Goal: Information Seeking & Learning: Understand process/instructions

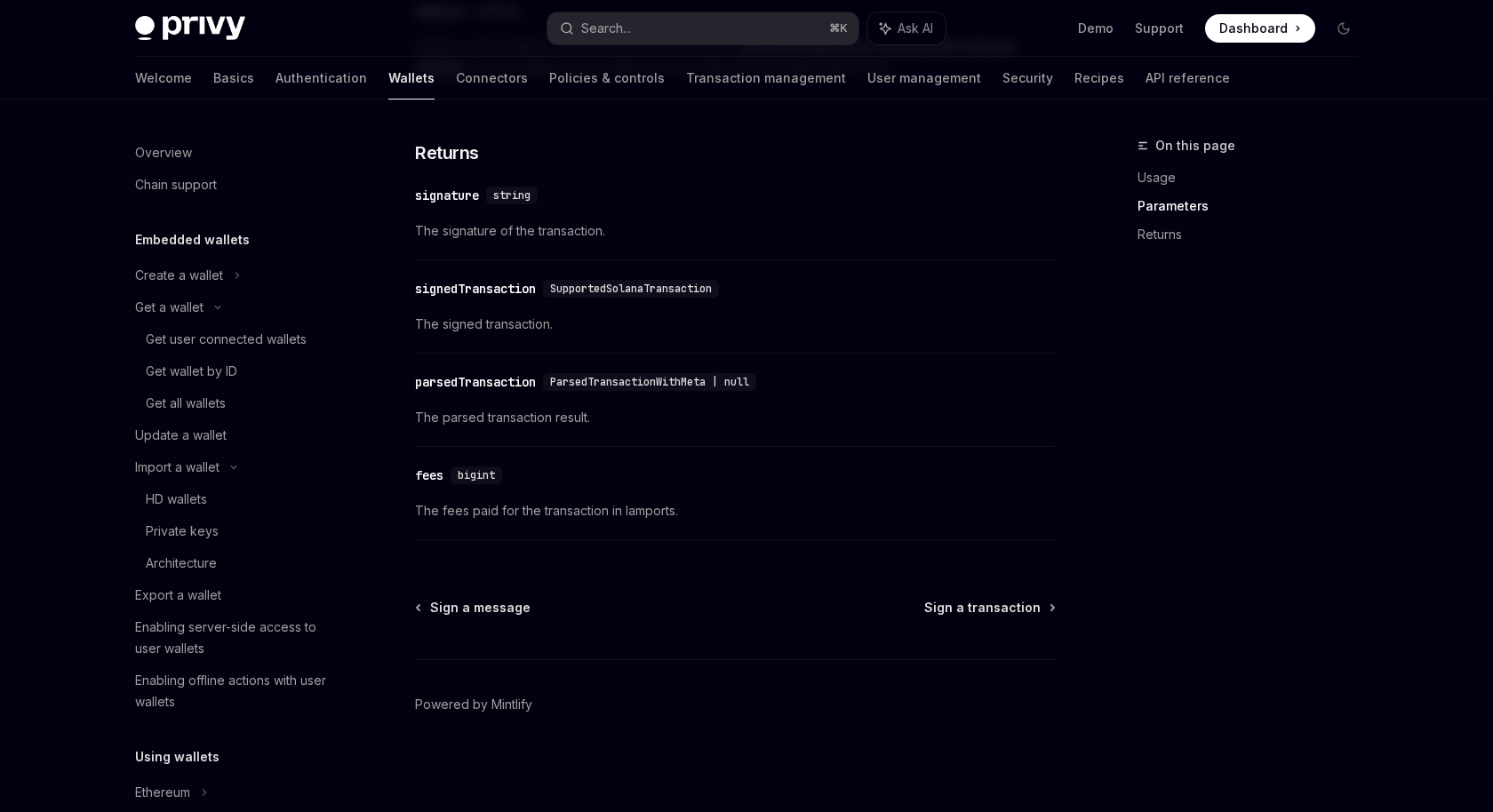
scroll to position [333, 0]
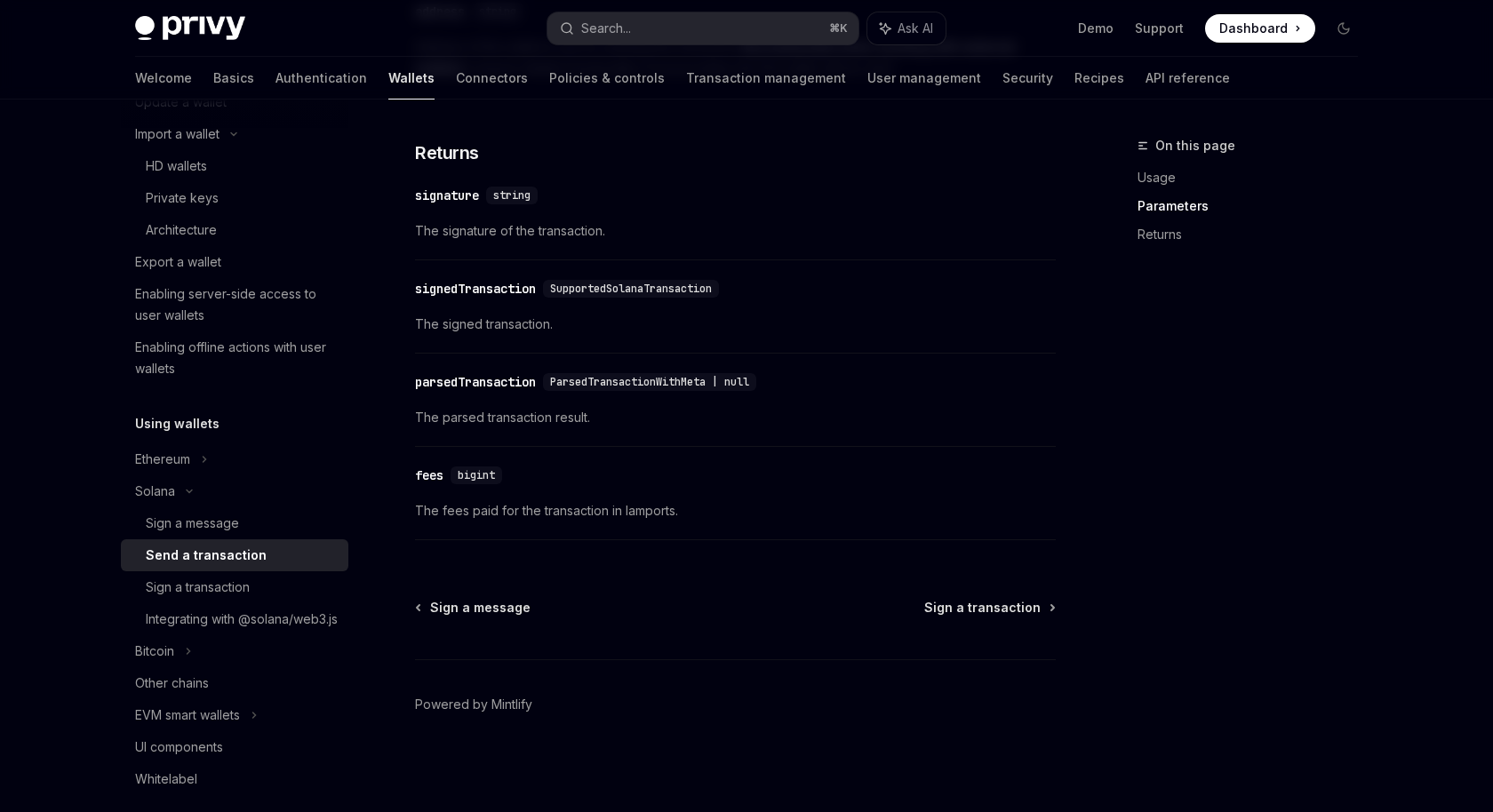
type textarea "*"
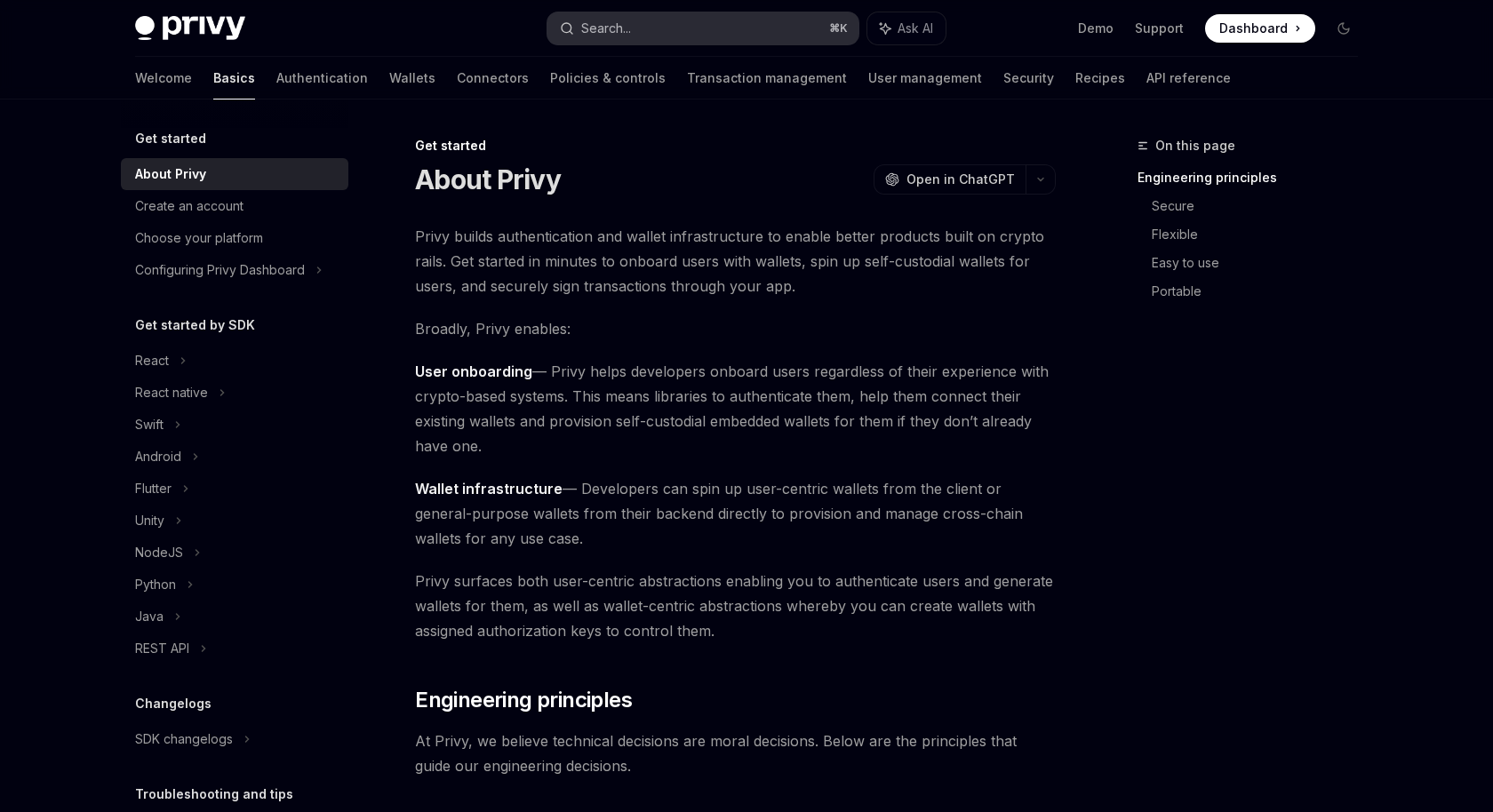
click at [654, 20] on button "Search... ⌘ K" at bounding box center [704, 28] width 311 height 32
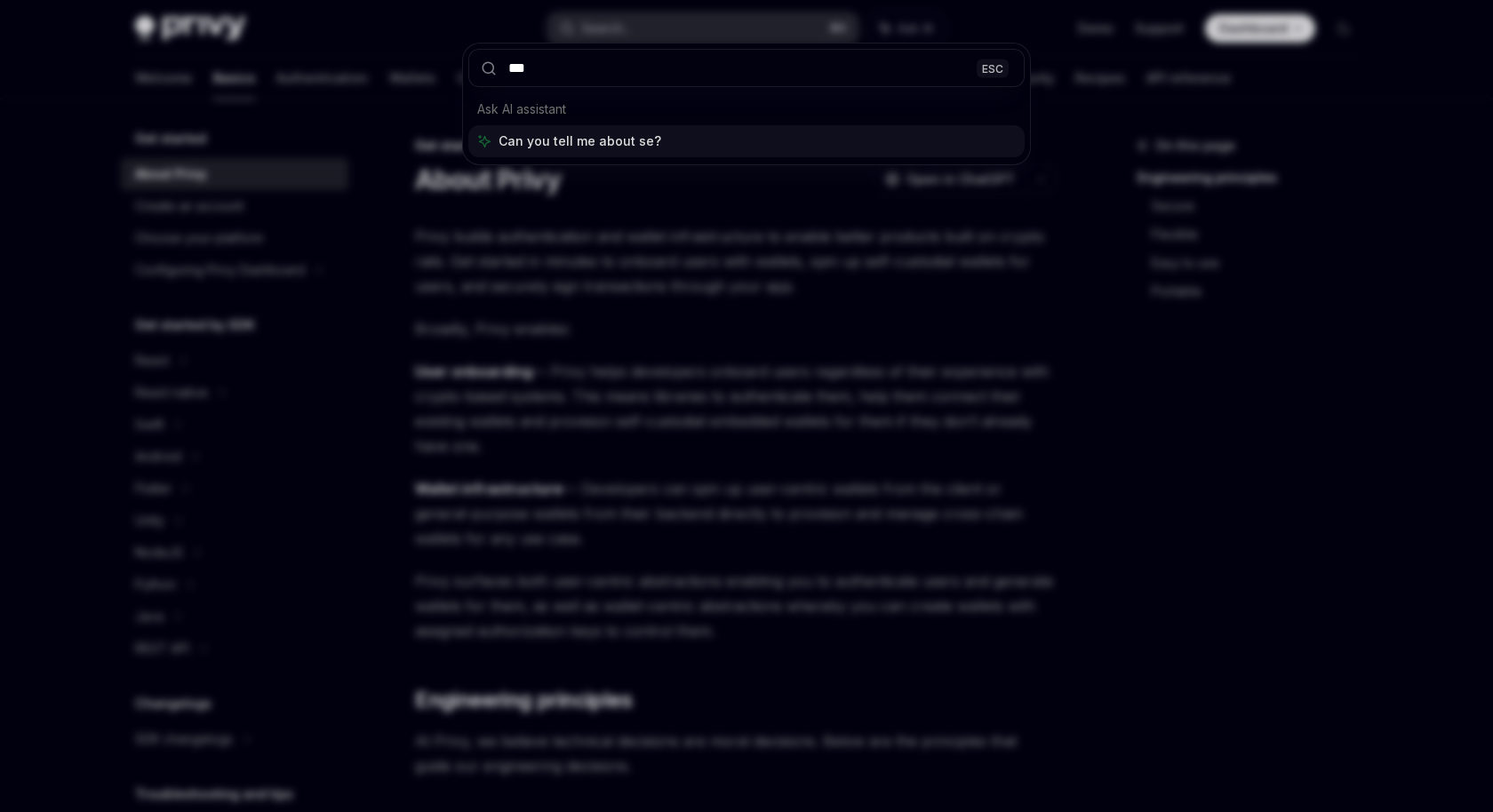
type input "****"
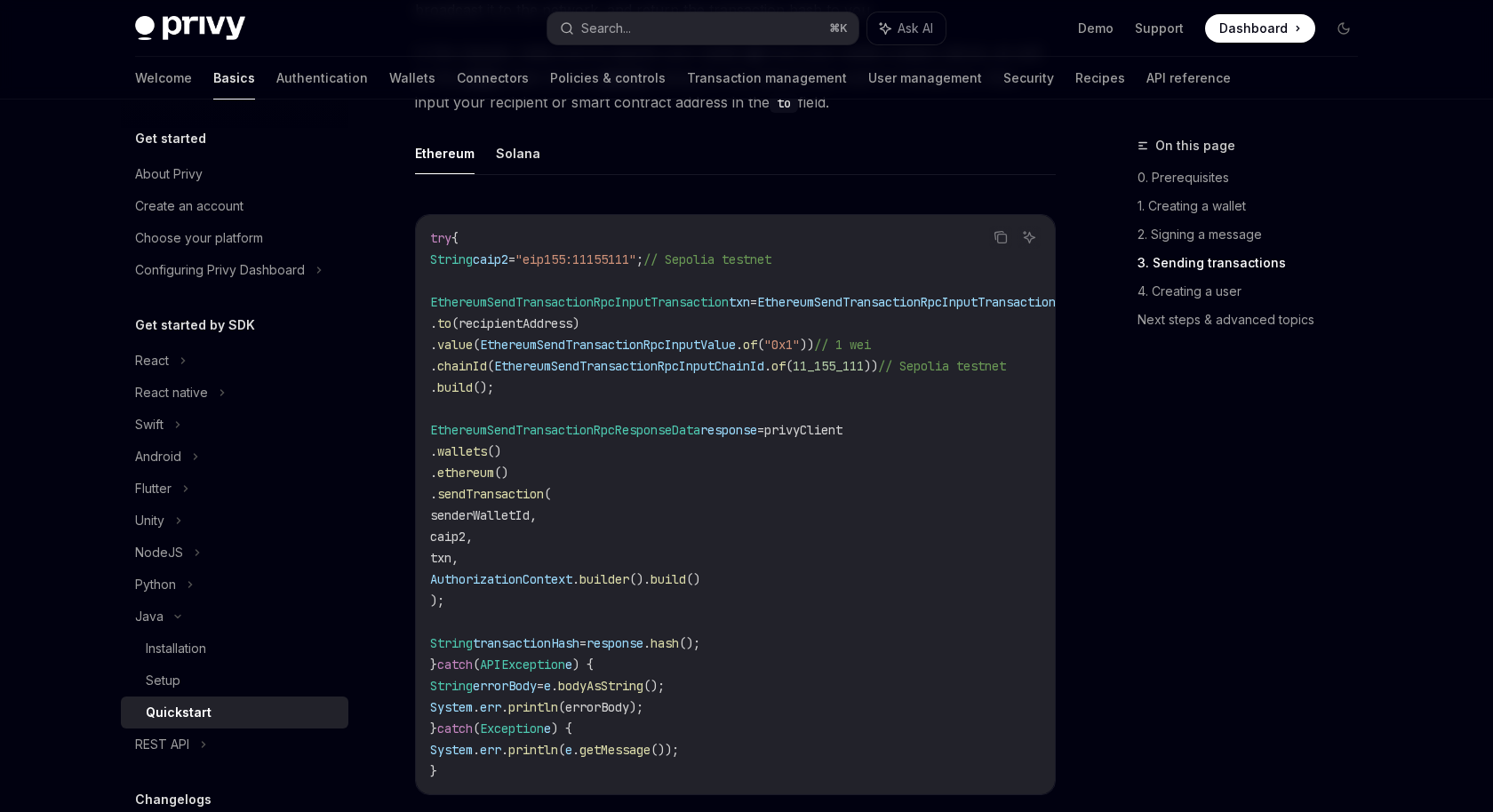
scroll to position [2010, 0]
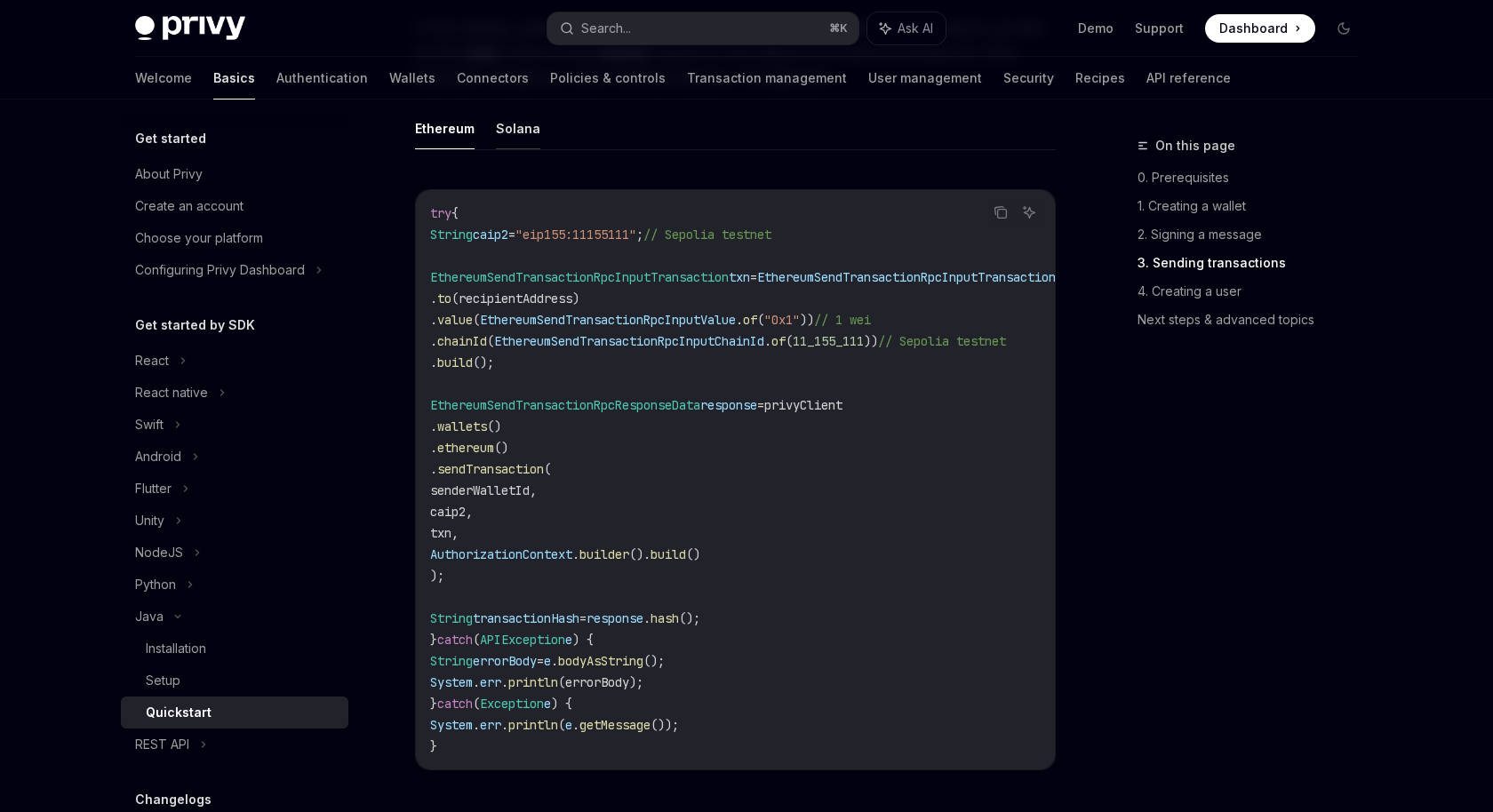
click at [520, 144] on button "Solana" at bounding box center [518, 128] width 44 height 41
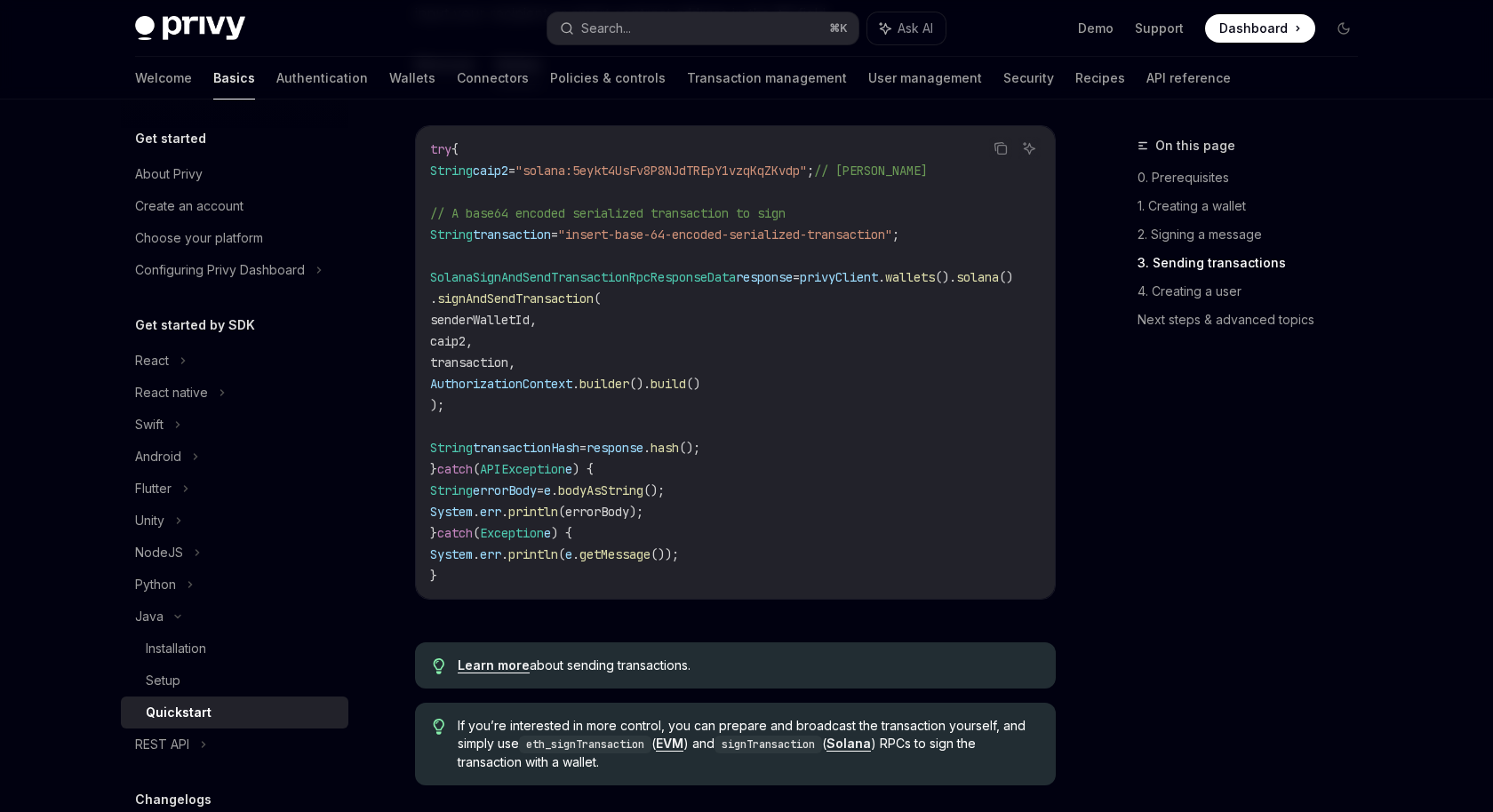
click at [659, 285] on span "SolanaSignAndSendTransactionRpcResponseData" at bounding box center [583, 277] width 306 height 16
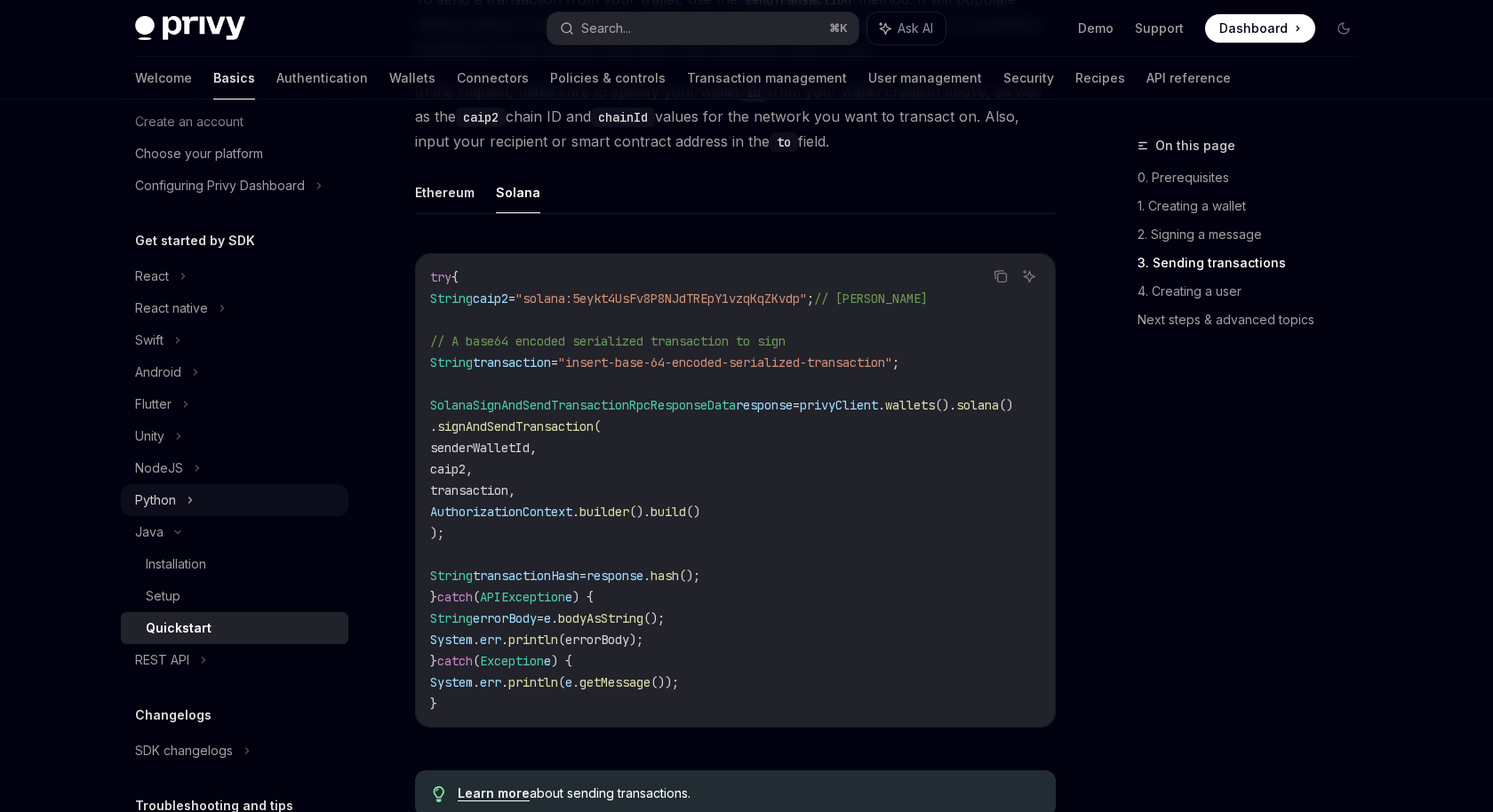
scroll to position [87, 0]
click at [226, 254] on div "Get started by SDK React React native Swift Android Flutter Unity NodeJS Python…" at bounding box center [235, 451] width 228 height 446
click at [217, 267] on div "React" at bounding box center [235, 273] width 228 height 32
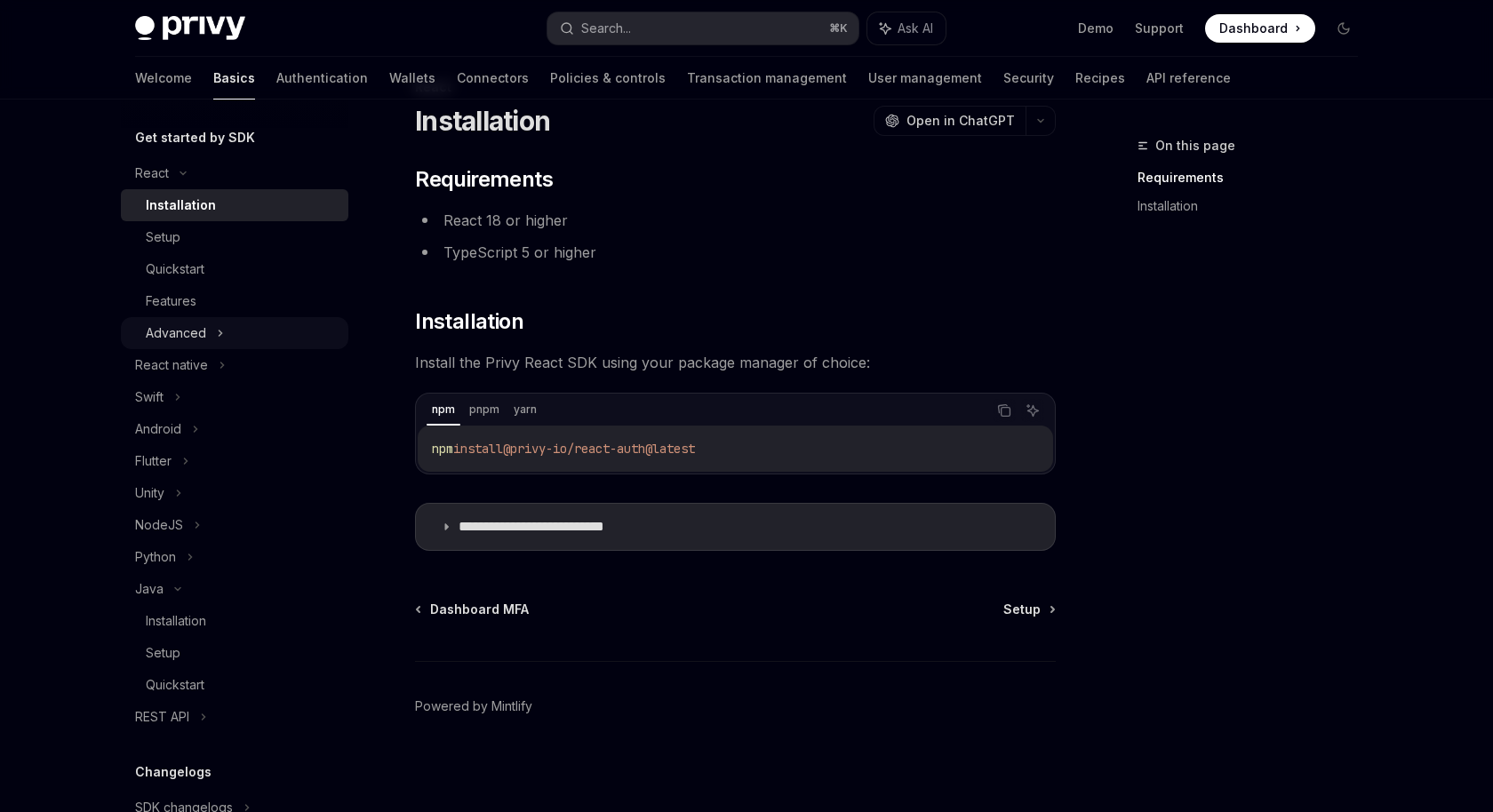
scroll to position [189, 0]
click at [234, 236] on div "Setup" at bounding box center [242, 235] width 192 height 21
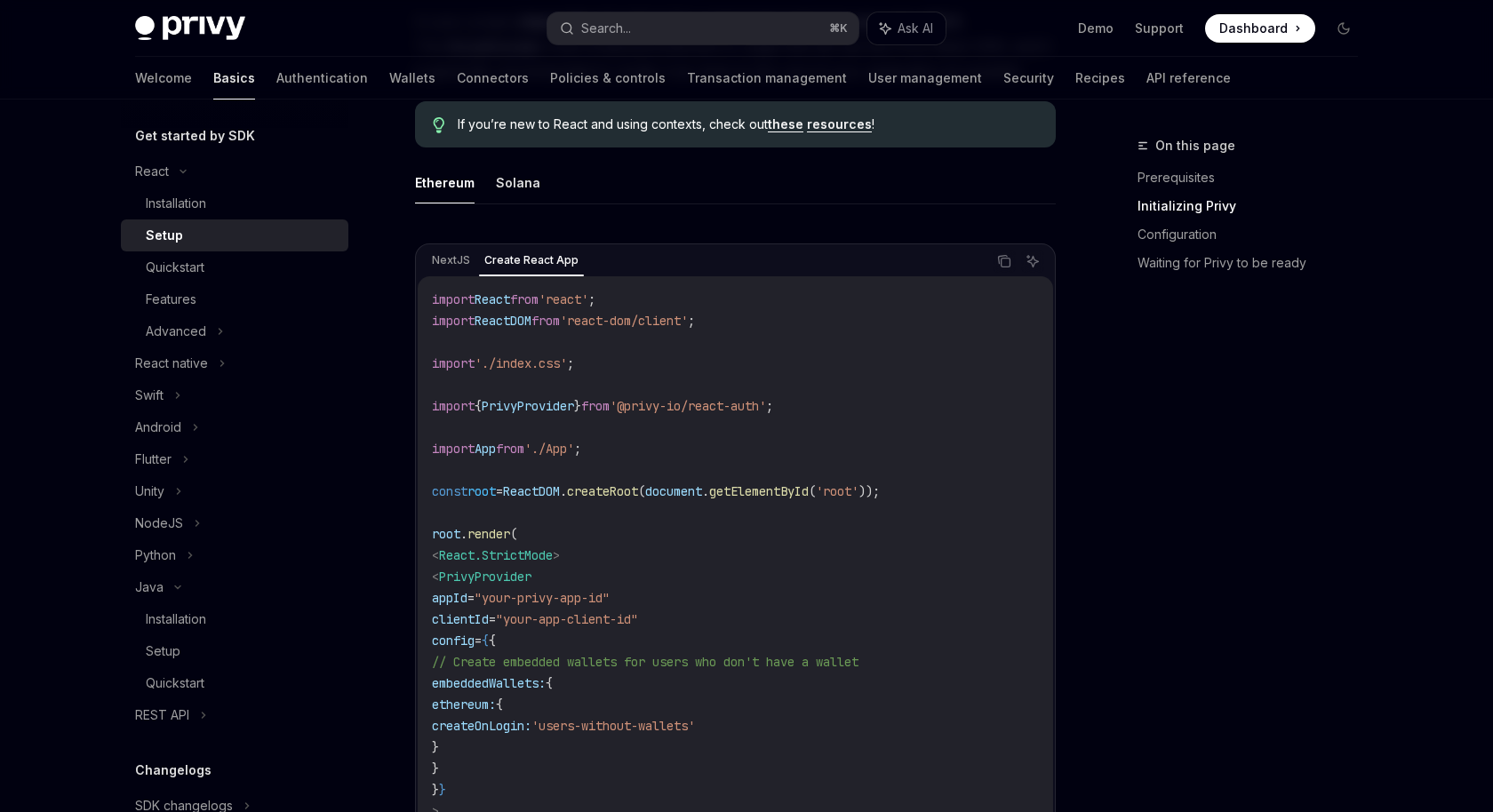
scroll to position [477, 0]
click at [503, 183] on button "Solana" at bounding box center [518, 180] width 44 height 41
click at [498, 189] on button "Solana" at bounding box center [518, 180] width 44 height 41
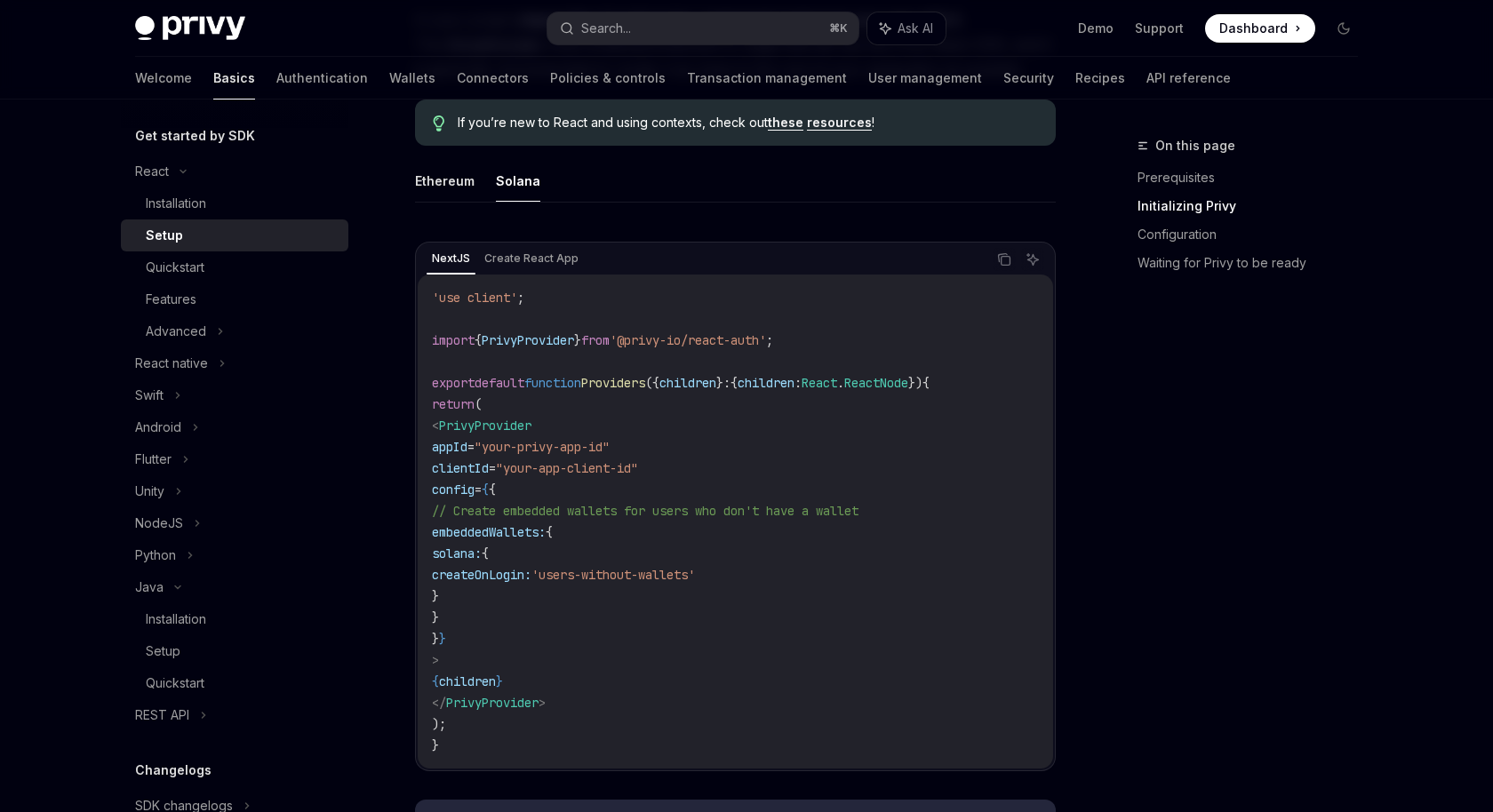
click at [505, 185] on button "Solana" at bounding box center [518, 180] width 44 height 41
click at [512, 171] on button "Solana" at bounding box center [518, 180] width 44 height 41
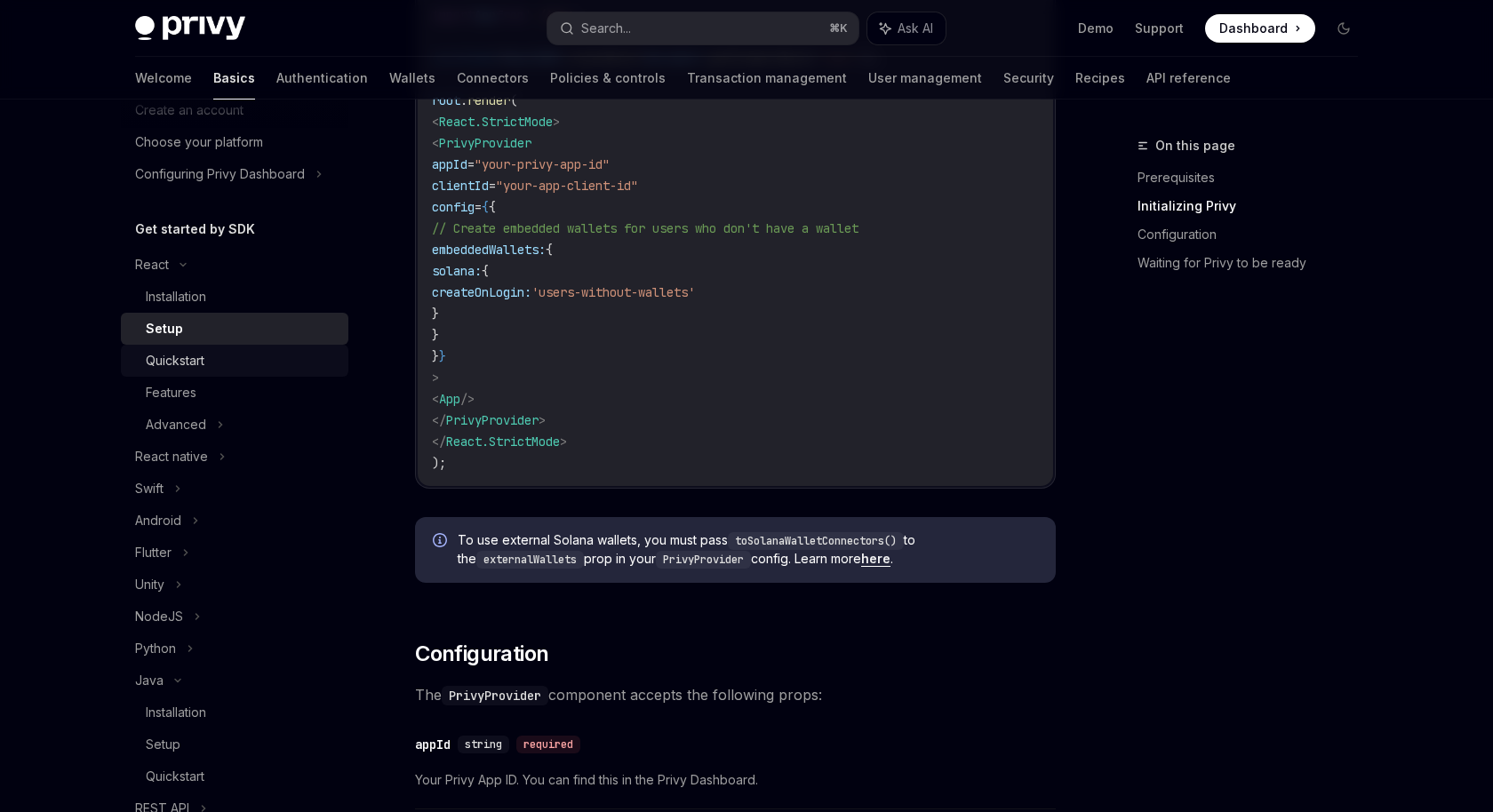
scroll to position [91, 0]
click at [244, 303] on div "Installation" at bounding box center [242, 301] width 192 height 21
click at [201, 267] on div "React" at bounding box center [235, 268] width 228 height 32
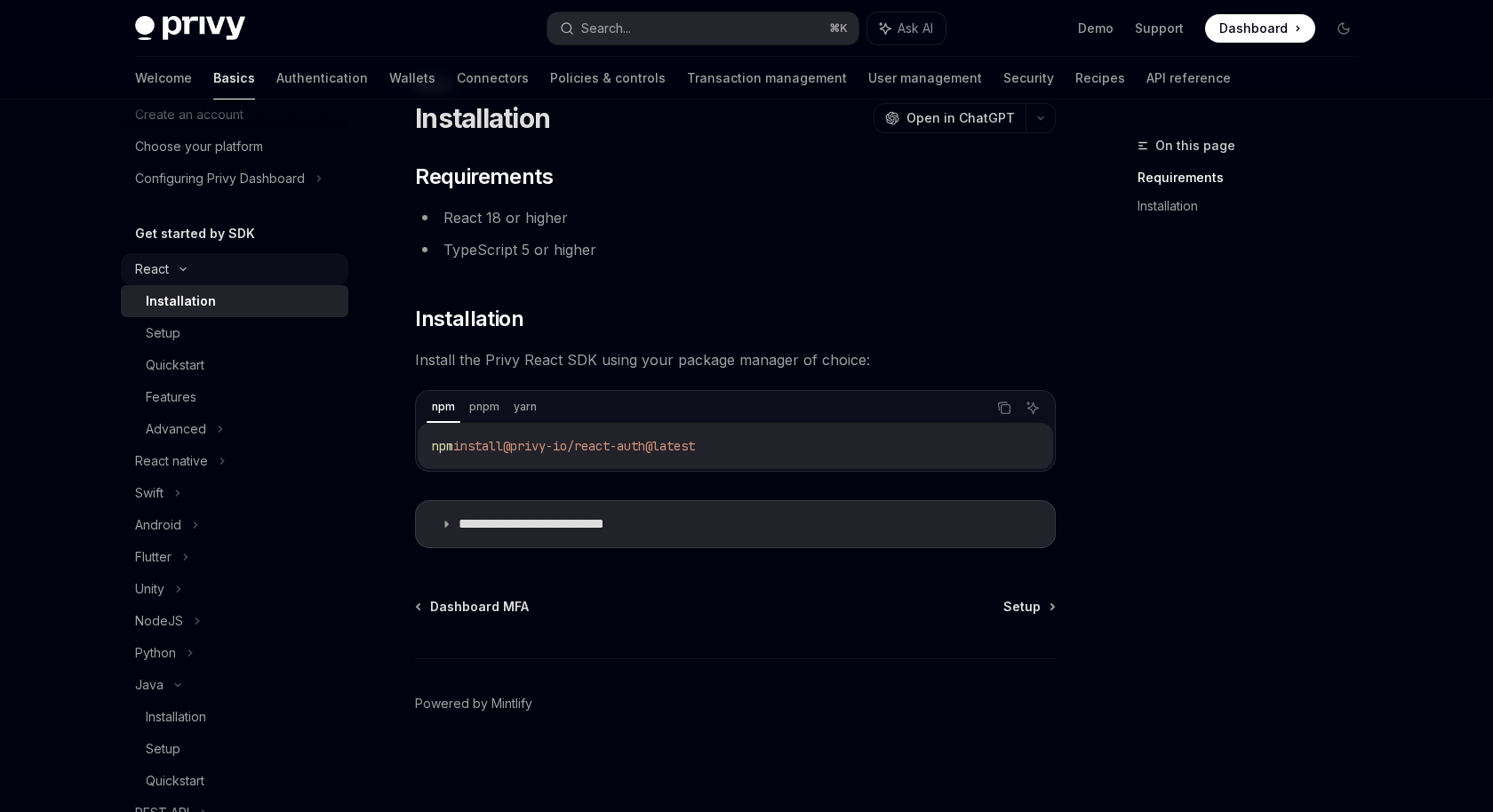
scroll to position [59, 0]
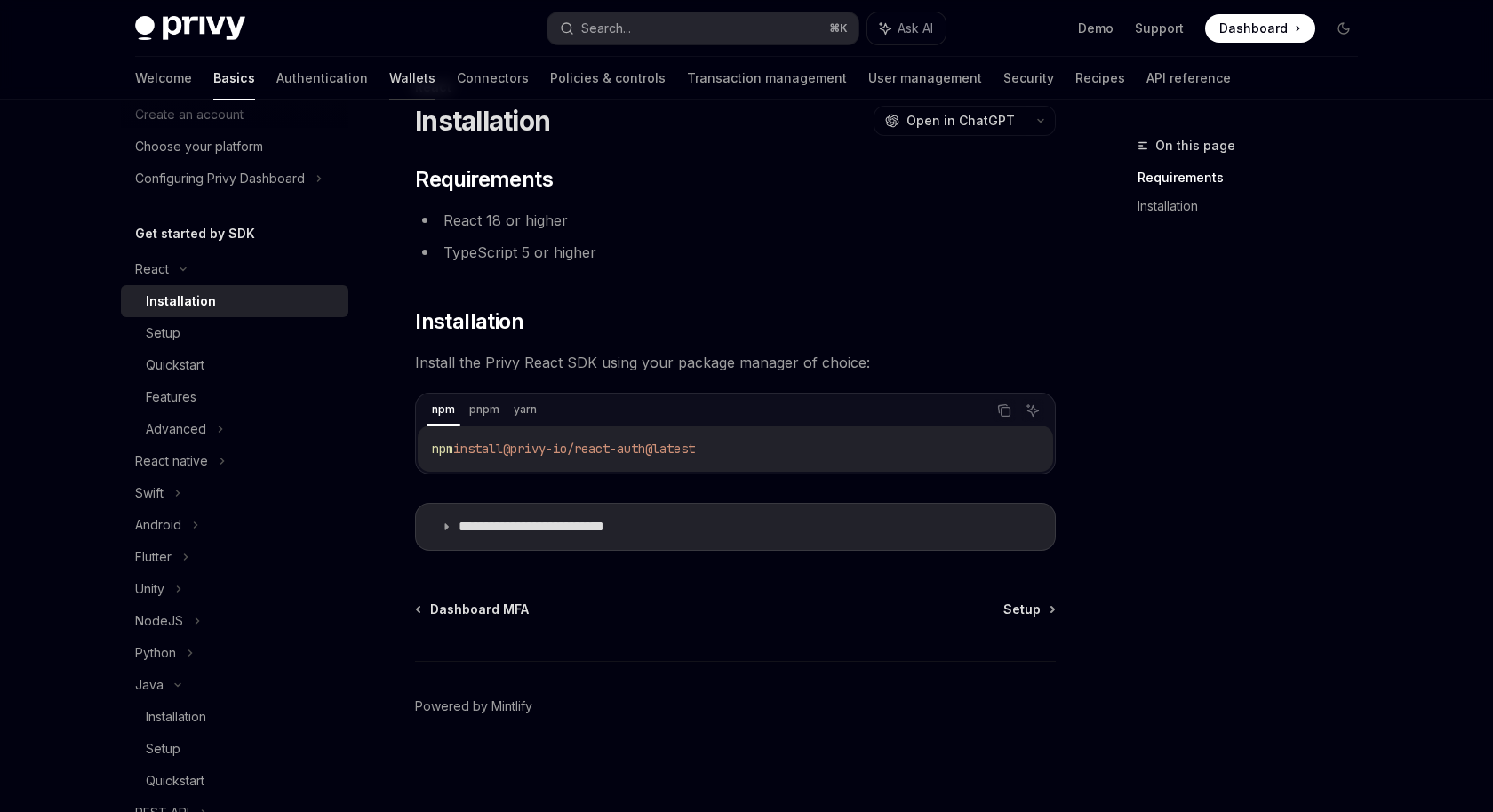
click at [389, 77] on link "Wallets" at bounding box center [412, 78] width 46 height 42
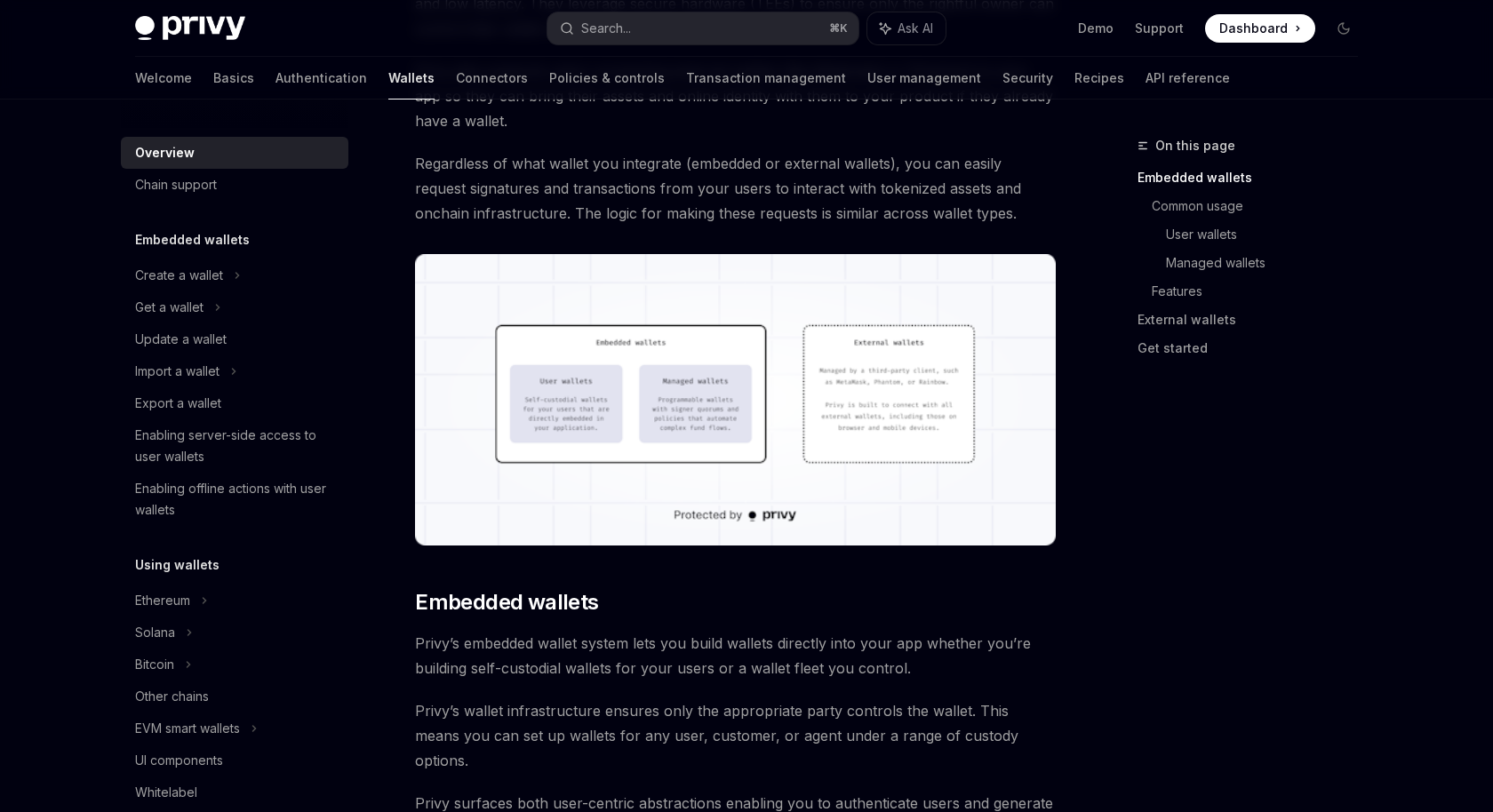
scroll to position [453, 0]
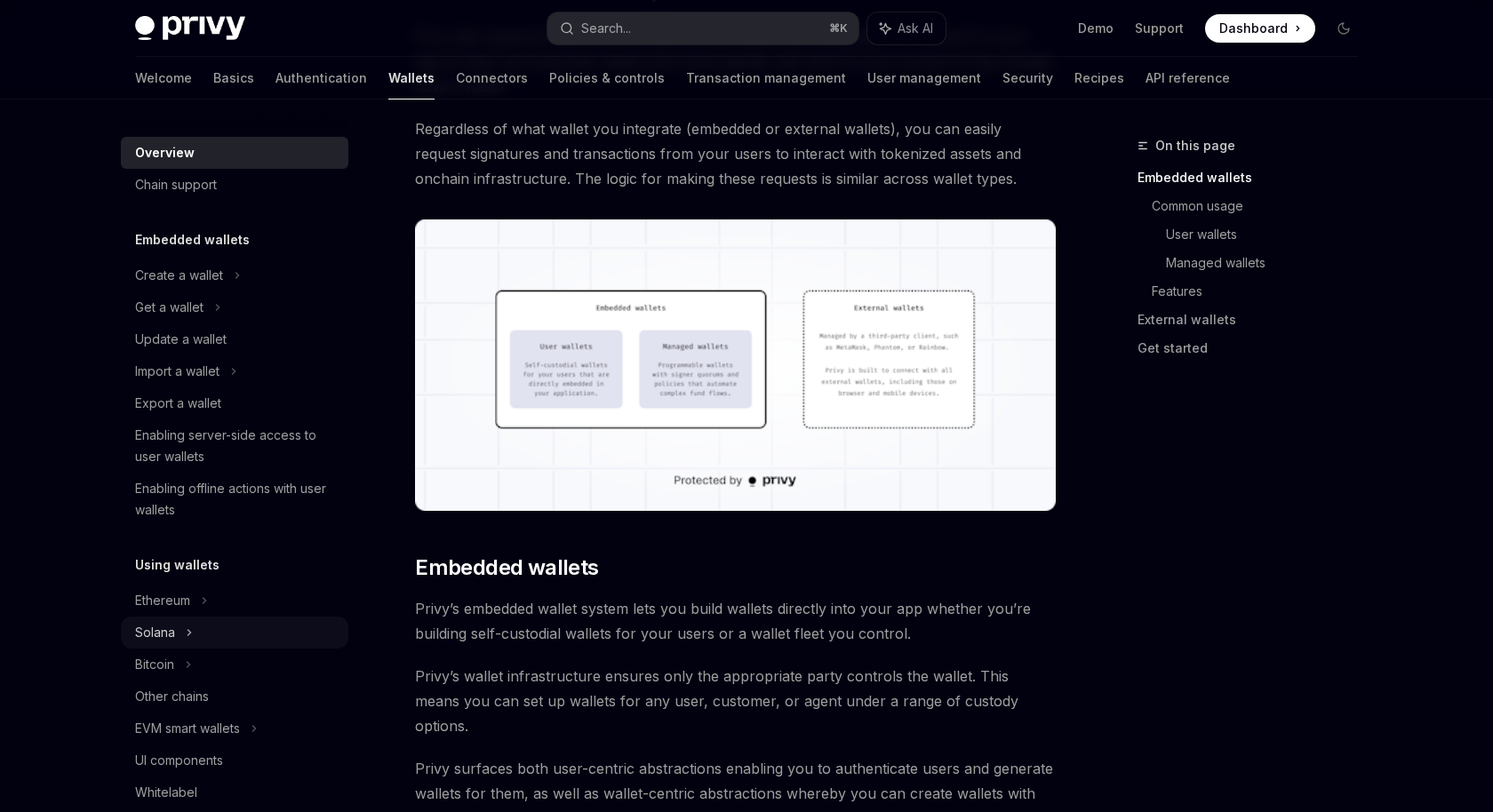
click at [190, 644] on div "Solana" at bounding box center [235, 632] width 228 height 32
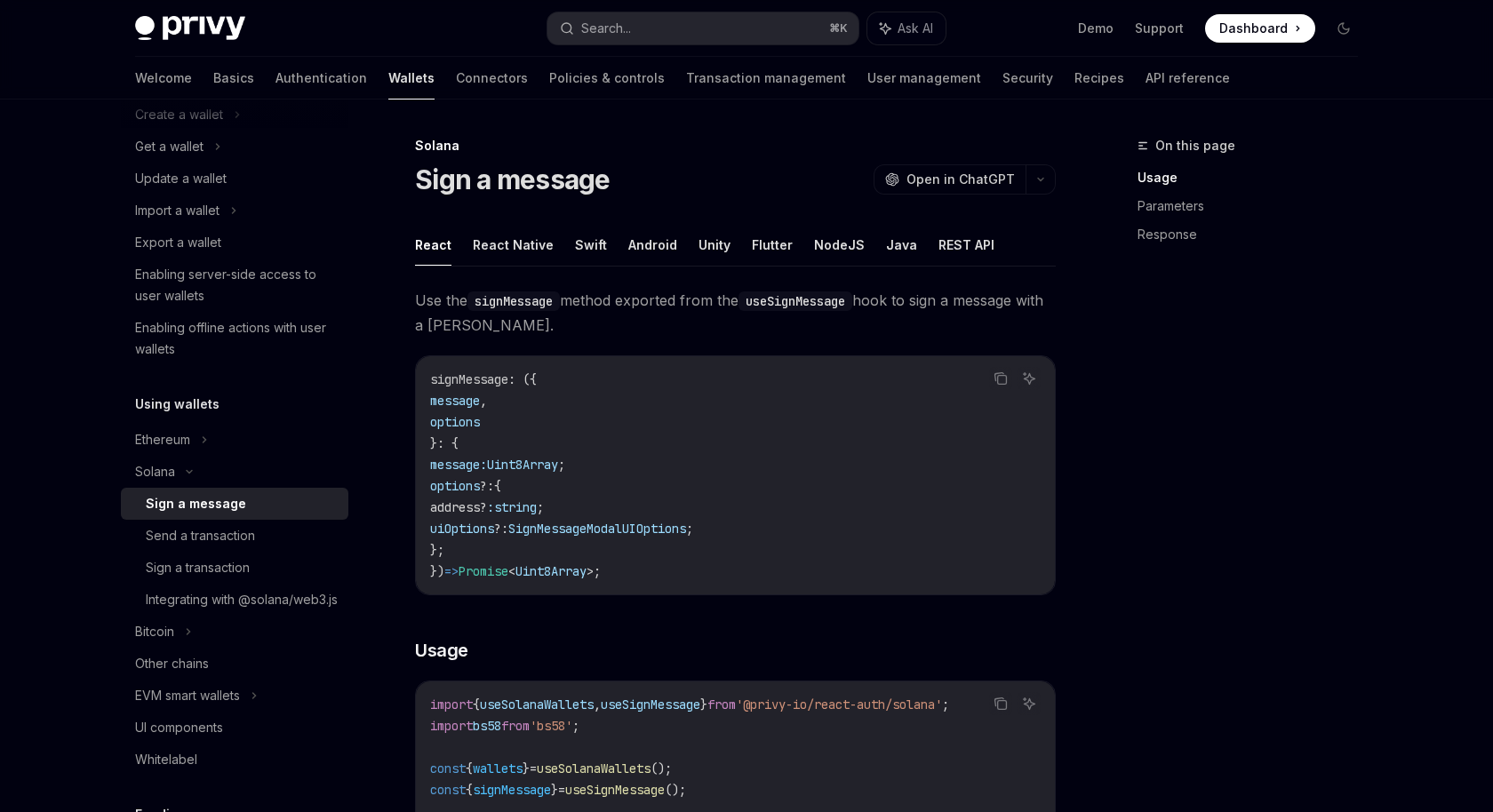
scroll to position [166, 0]
click at [257, 527] on div "Send a transaction" at bounding box center [242, 530] width 192 height 21
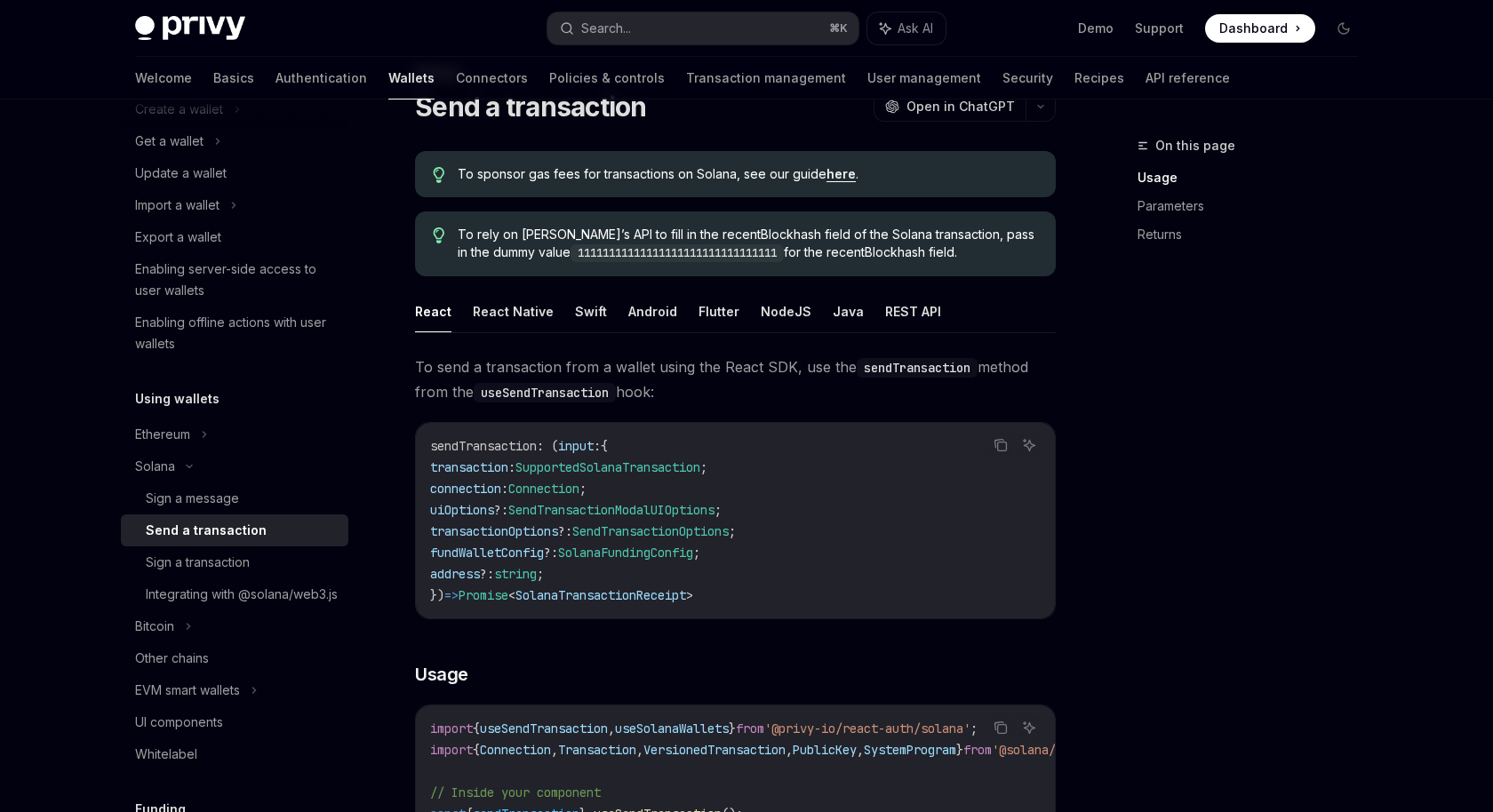
scroll to position [74, 0]
click at [285, 569] on div "Sign a transaction" at bounding box center [242, 562] width 192 height 21
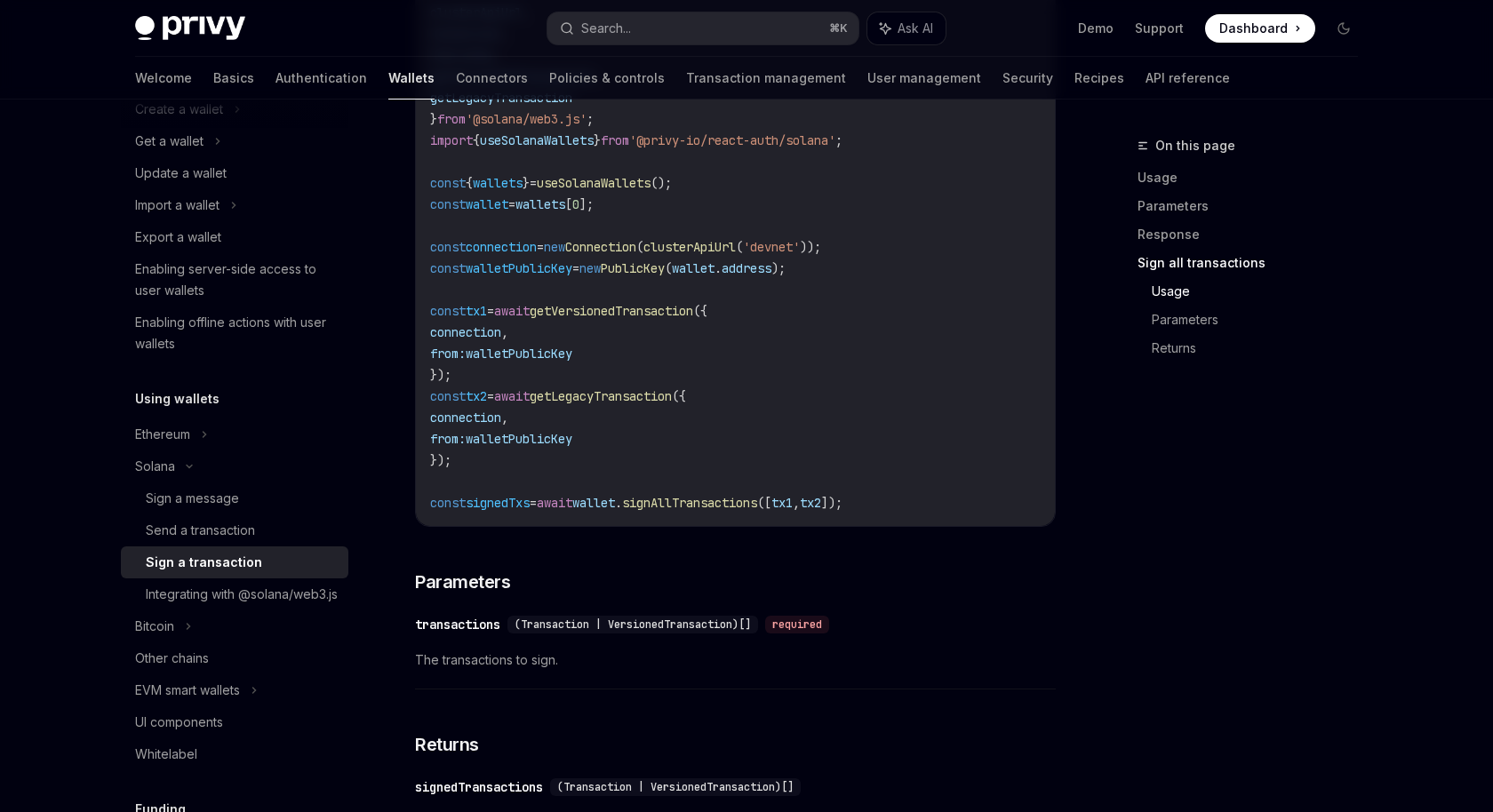
scroll to position [2404, 0]
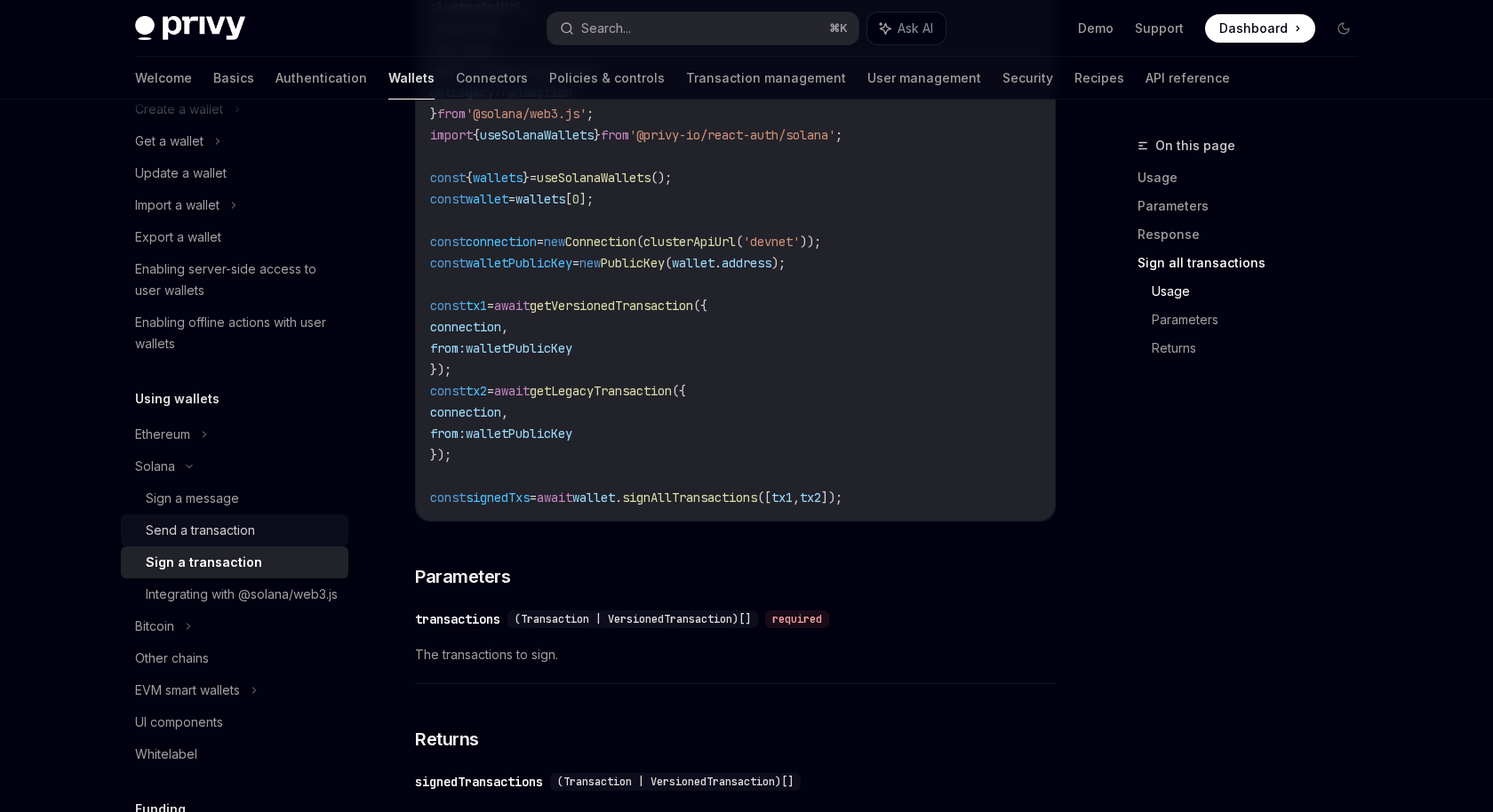
click at [208, 529] on div "Send a transaction" at bounding box center [201, 530] width 110 height 21
type textarea "*"
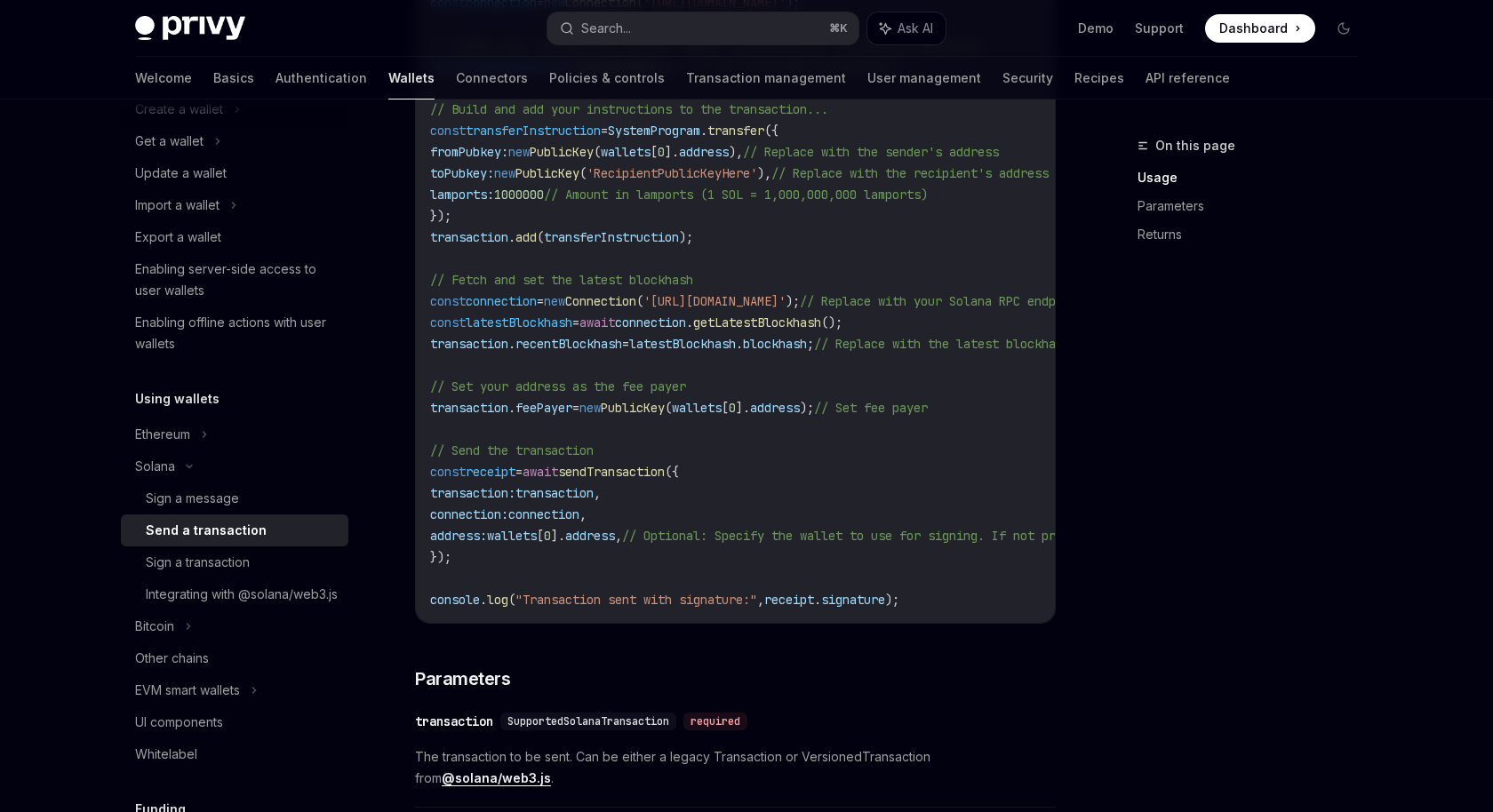
scroll to position [969, 0]
click at [665, 471] on span "sendTransaction" at bounding box center [611, 473] width 107 height 16
copy span "sendTransaction"
